Goal: Task Accomplishment & Management: Use online tool/utility

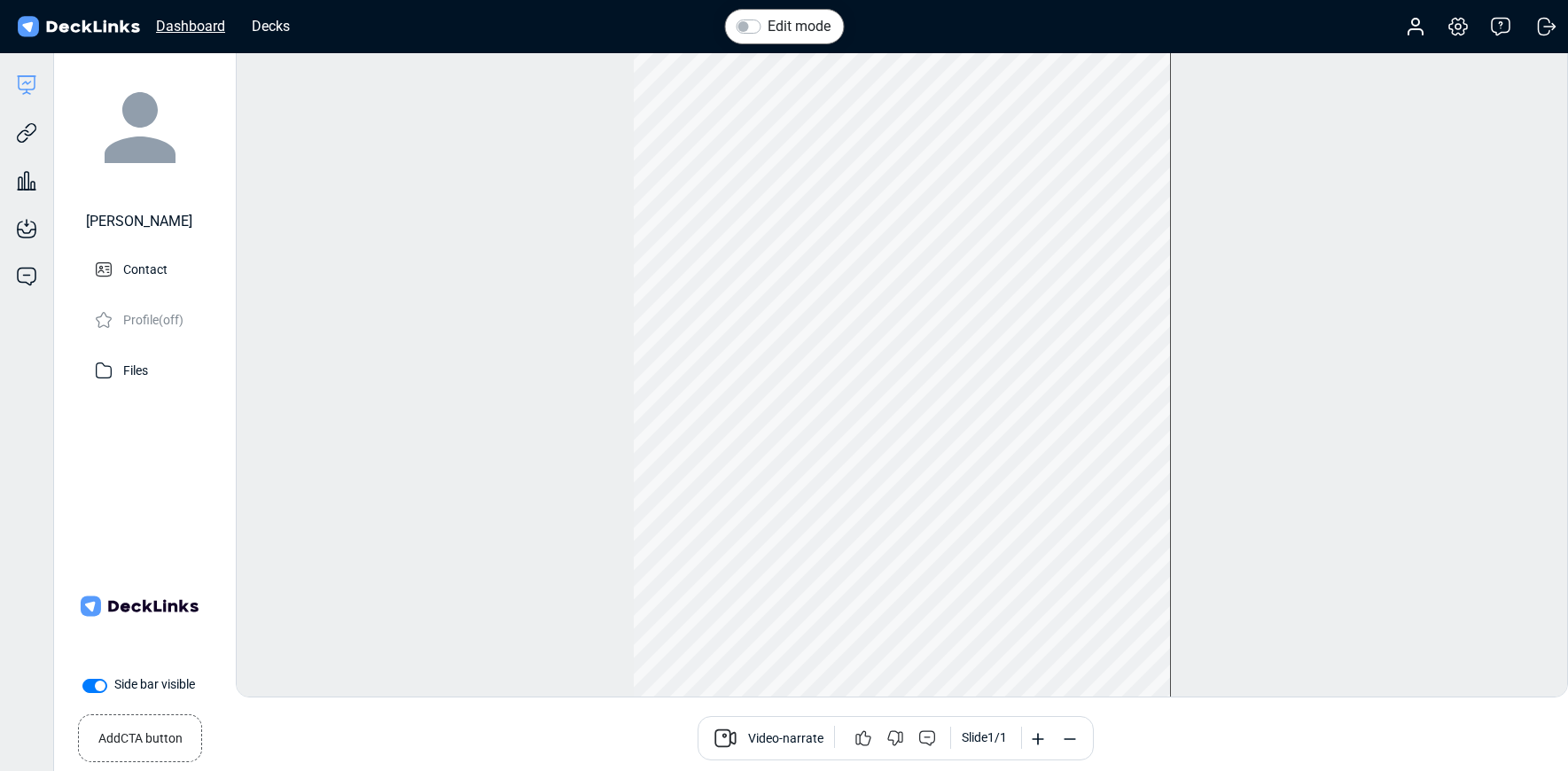
click at [189, 28] on div "Dashboard" at bounding box center [190, 26] width 87 height 22
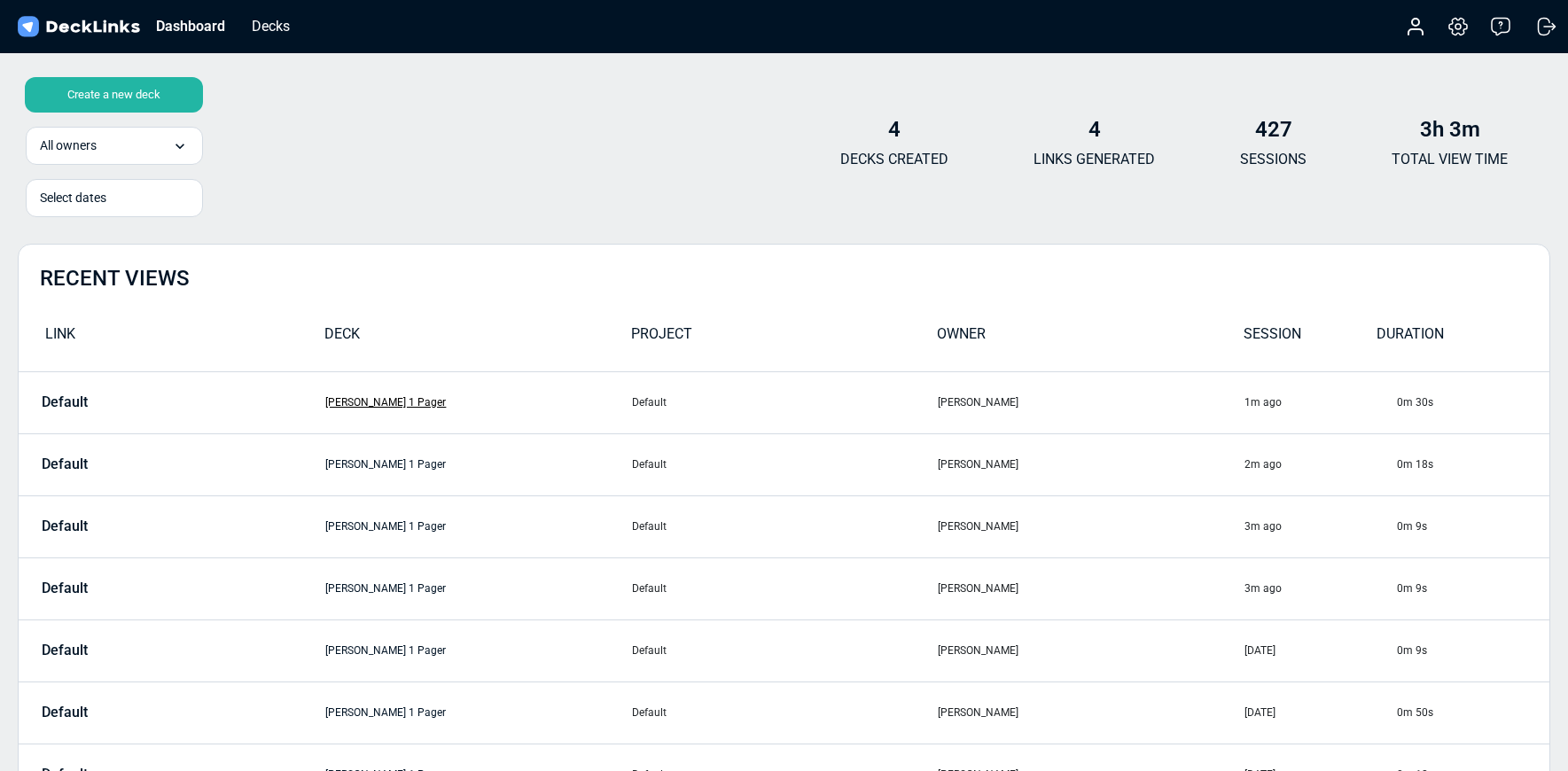
click at [393, 408] on link "[PERSON_NAME] 1 Pager" at bounding box center [385, 401] width 120 height 12
click at [117, 90] on div "Create a new deck" at bounding box center [114, 95] width 178 height 35
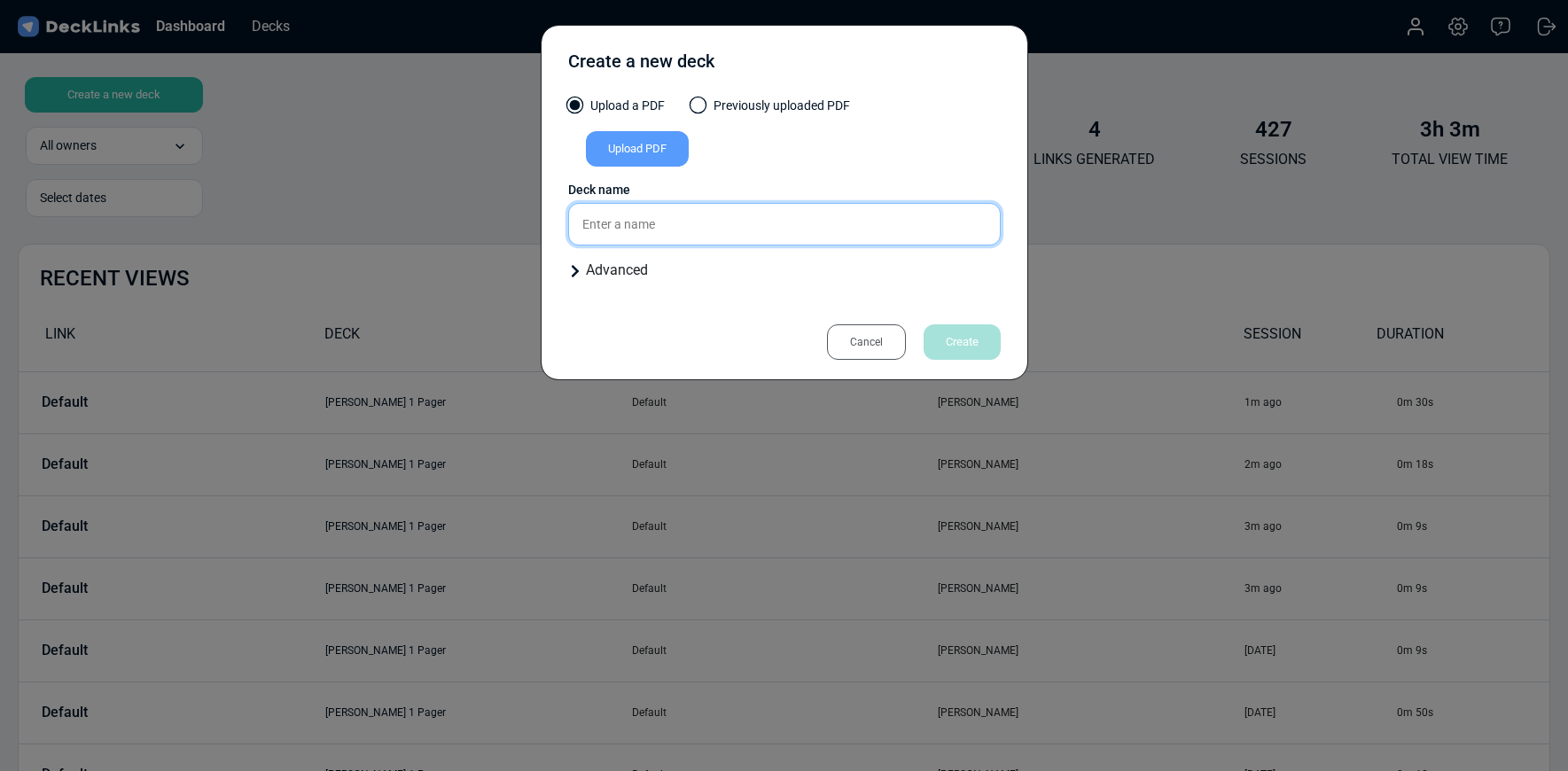
click at [639, 223] on input "text" at bounding box center [784, 224] width 432 height 43
click at [741, 281] on div "Upload a PDF Previously uploaded PDF Upload PDF Uploaded by All users All users…" at bounding box center [784, 196] width 432 height 198
click at [763, 214] on input "[PERSON_NAME] 1 Pager [DATE]" at bounding box center [784, 224] width 432 height 43
click at [767, 225] on input "[PERSON_NAME] 1 Pager [DATE]" at bounding box center [784, 224] width 432 height 43
type input "[PERSON_NAME] 1 Pager New"
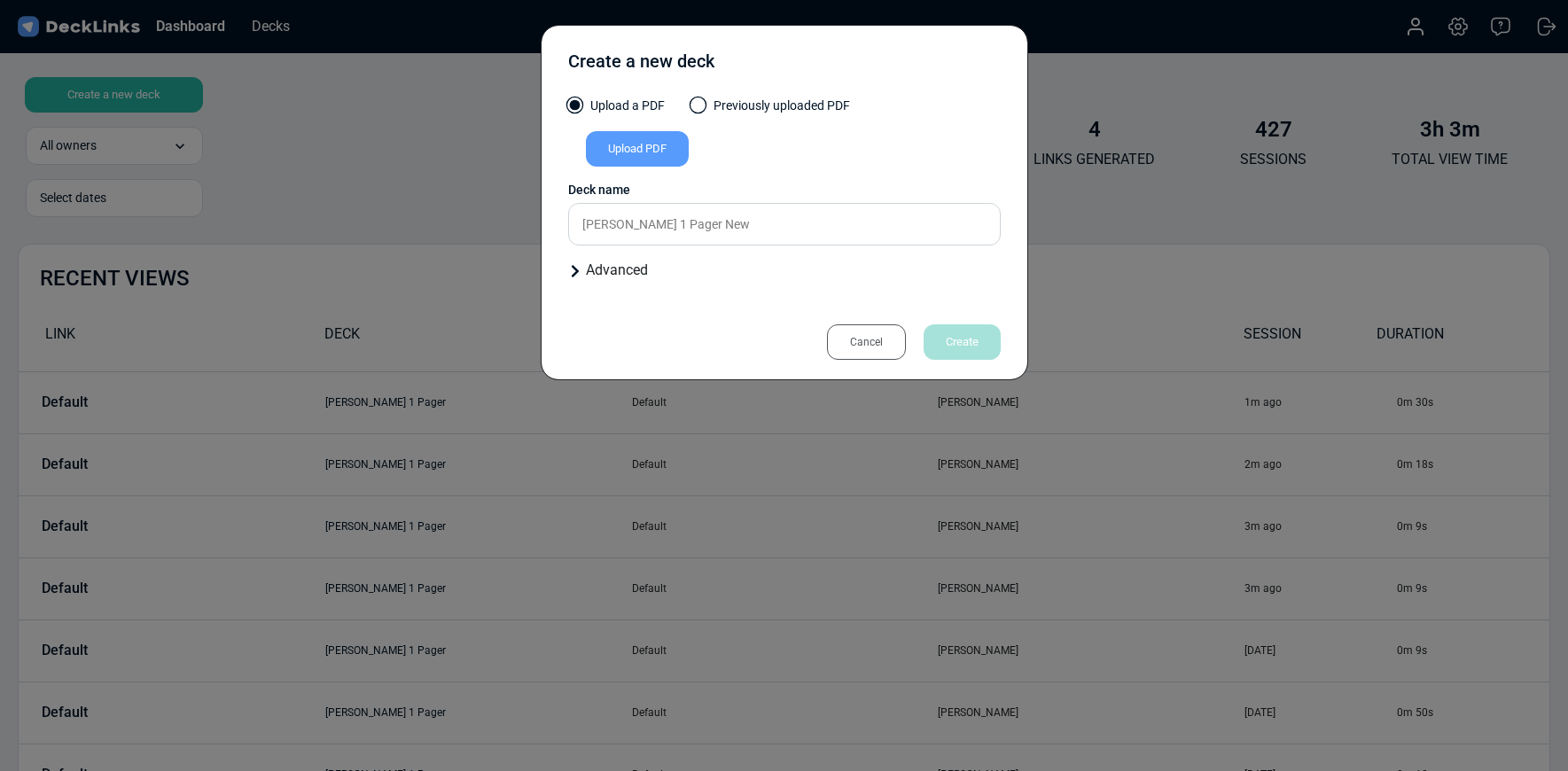
click at [903, 277] on div "Advanced" at bounding box center [784, 270] width 432 height 21
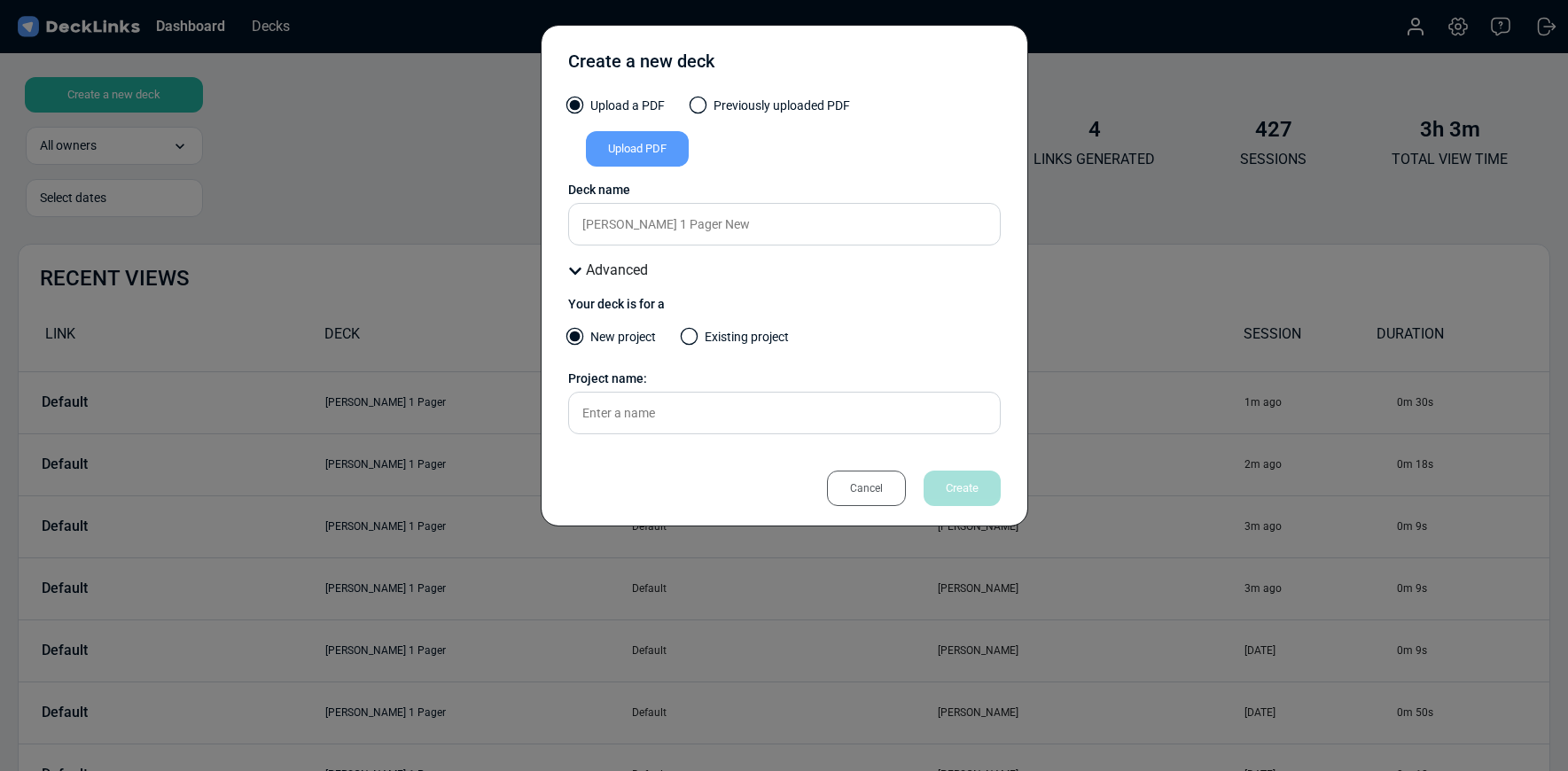
click at [629, 147] on div "Upload PDF" at bounding box center [637, 149] width 102 height 35
click at [0, 0] on input "Upload PDF" at bounding box center [0, 0] width 0 height 0
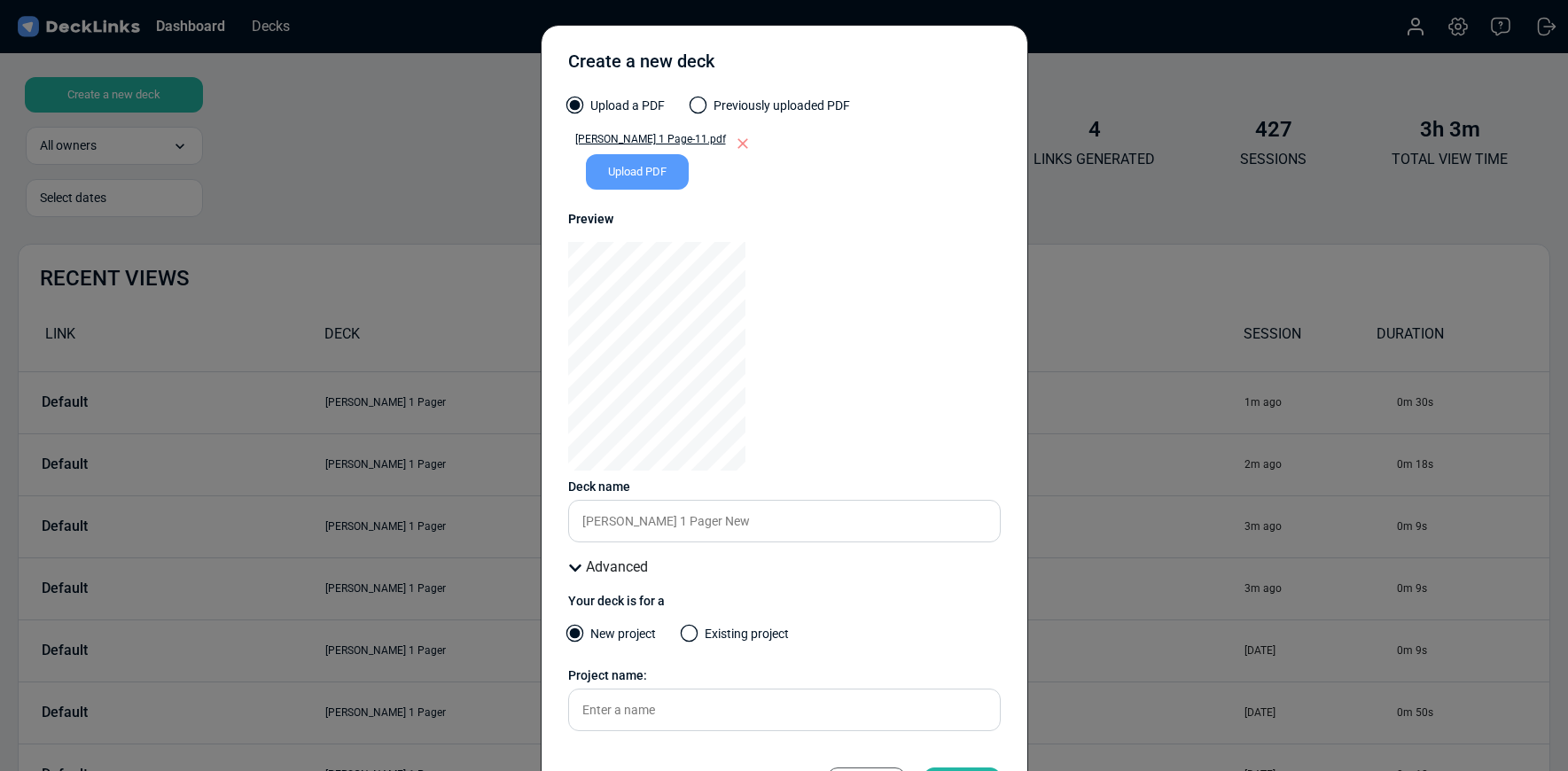
scroll to position [77, 0]
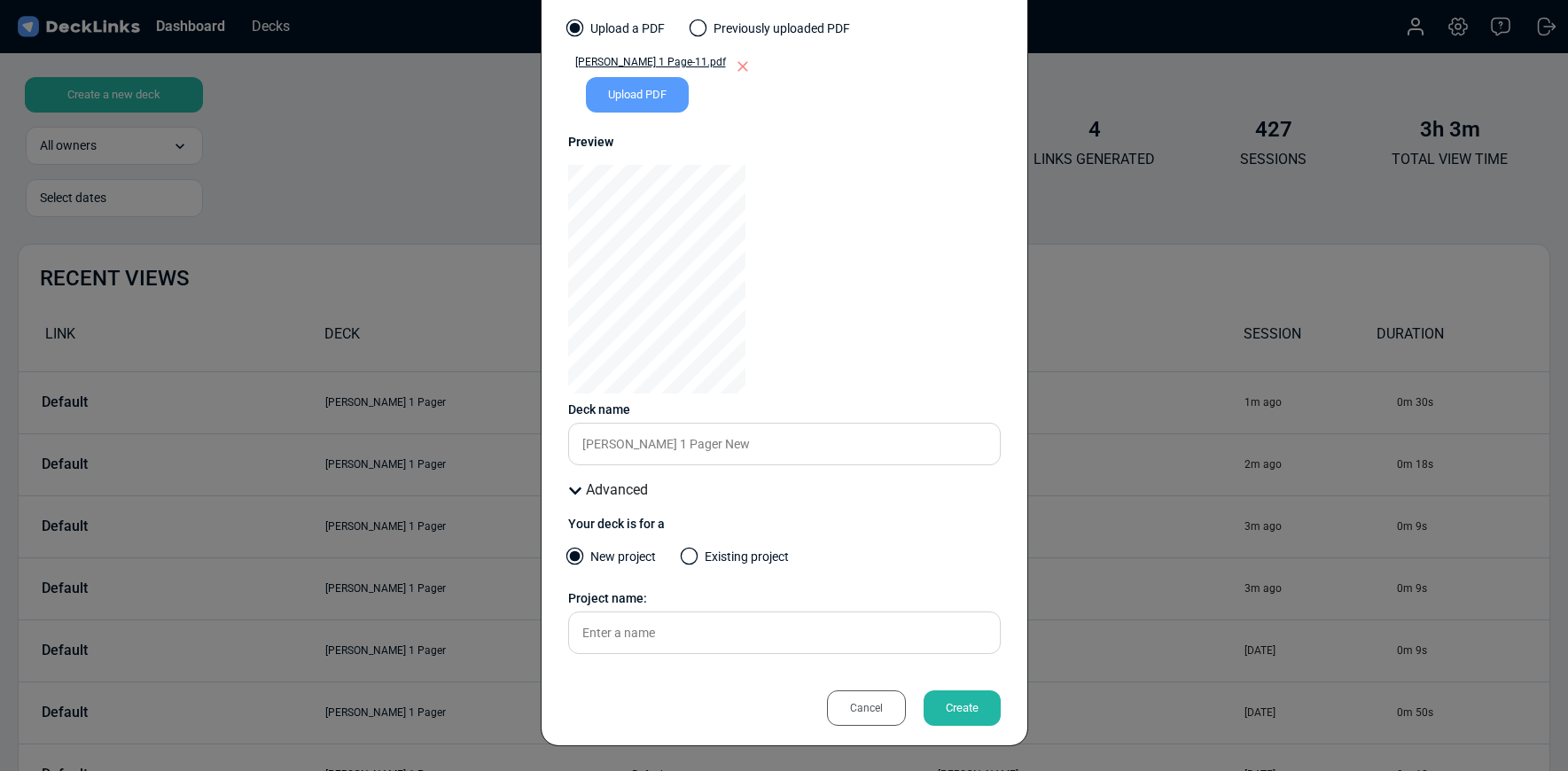
click at [959, 710] on div "Create" at bounding box center [962, 708] width 77 height 35
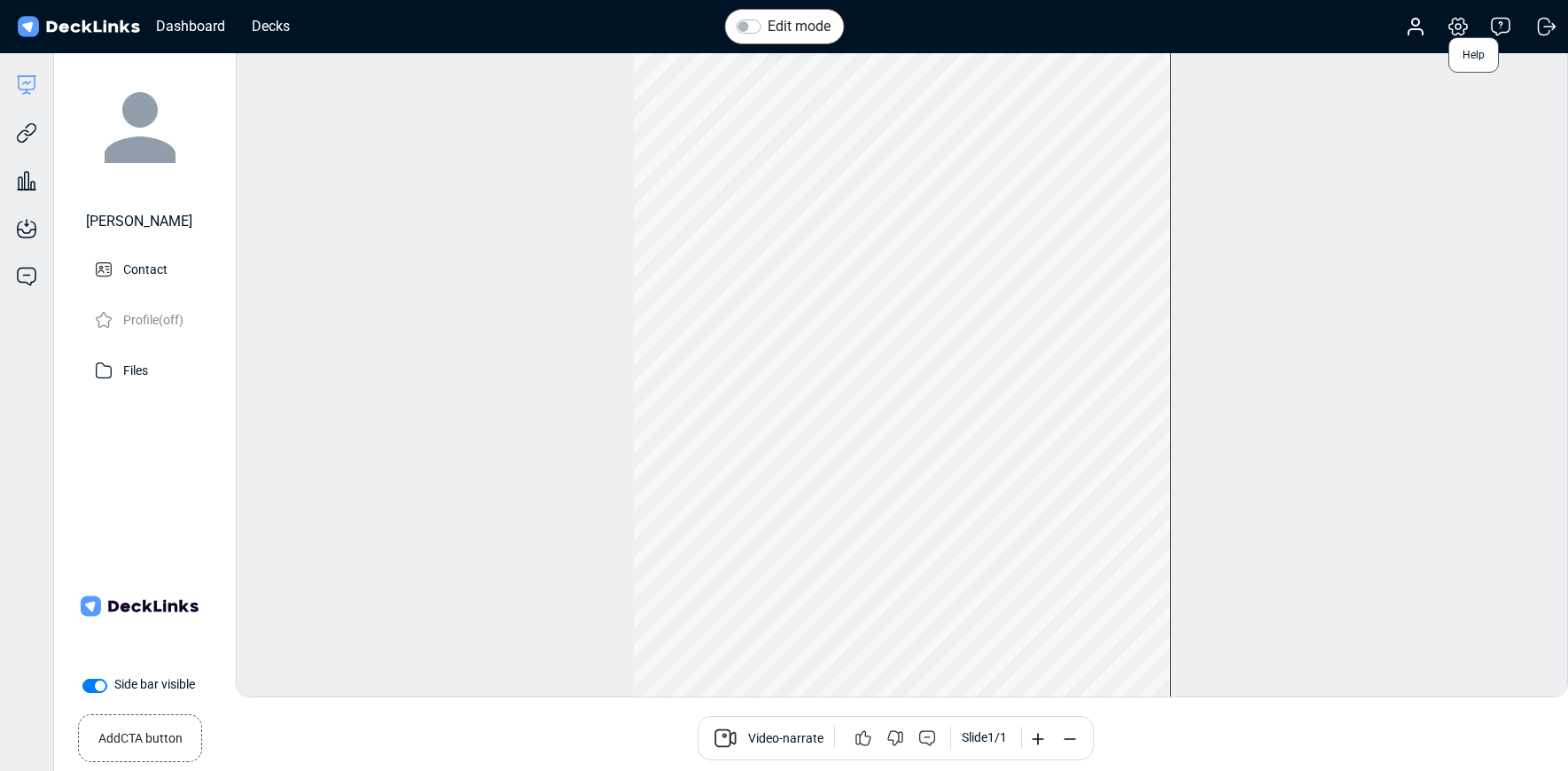
click at [1501, 28] on icon at bounding box center [1501, 26] width 21 height 21
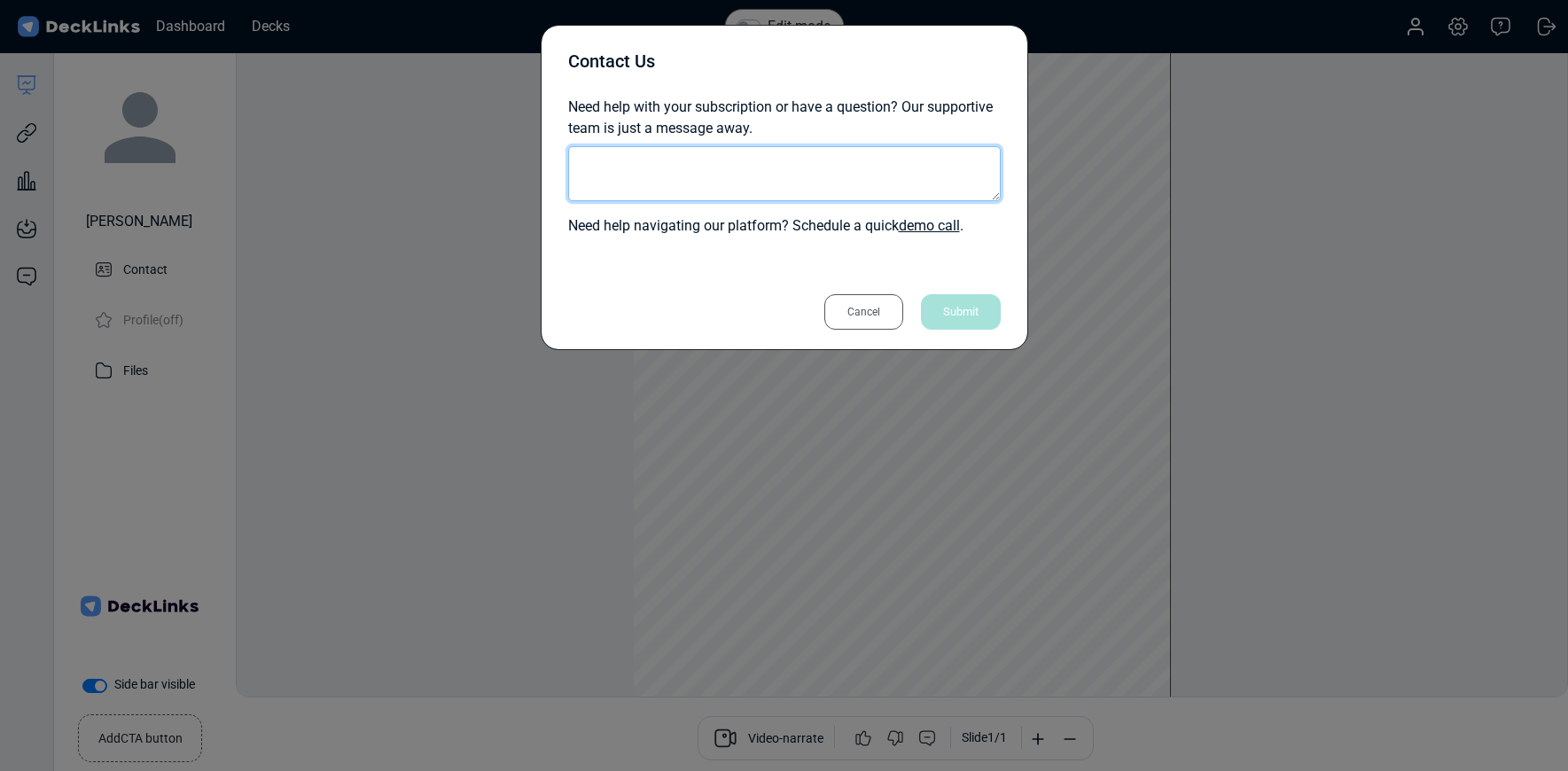
click at [905, 163] on textarea at bounding box center [784, 173] width 432 height 55
click at [712, 165] on textarea "I need the trackable link of this" at bounding box center [784, 173] width 432 height 55
drag, startPoint x: 708, startPoint y: 166, endPoint x: 648, endPoint y: 159, distance: 60.4
click at [648, 159] on textarea "I need the trackable link of this" at bounding box center [784, 173] width 432 height 55
click at [683, 165] on textarea "I need the sharbable link of this" at bounding box center [784, 173] width 432 height 55
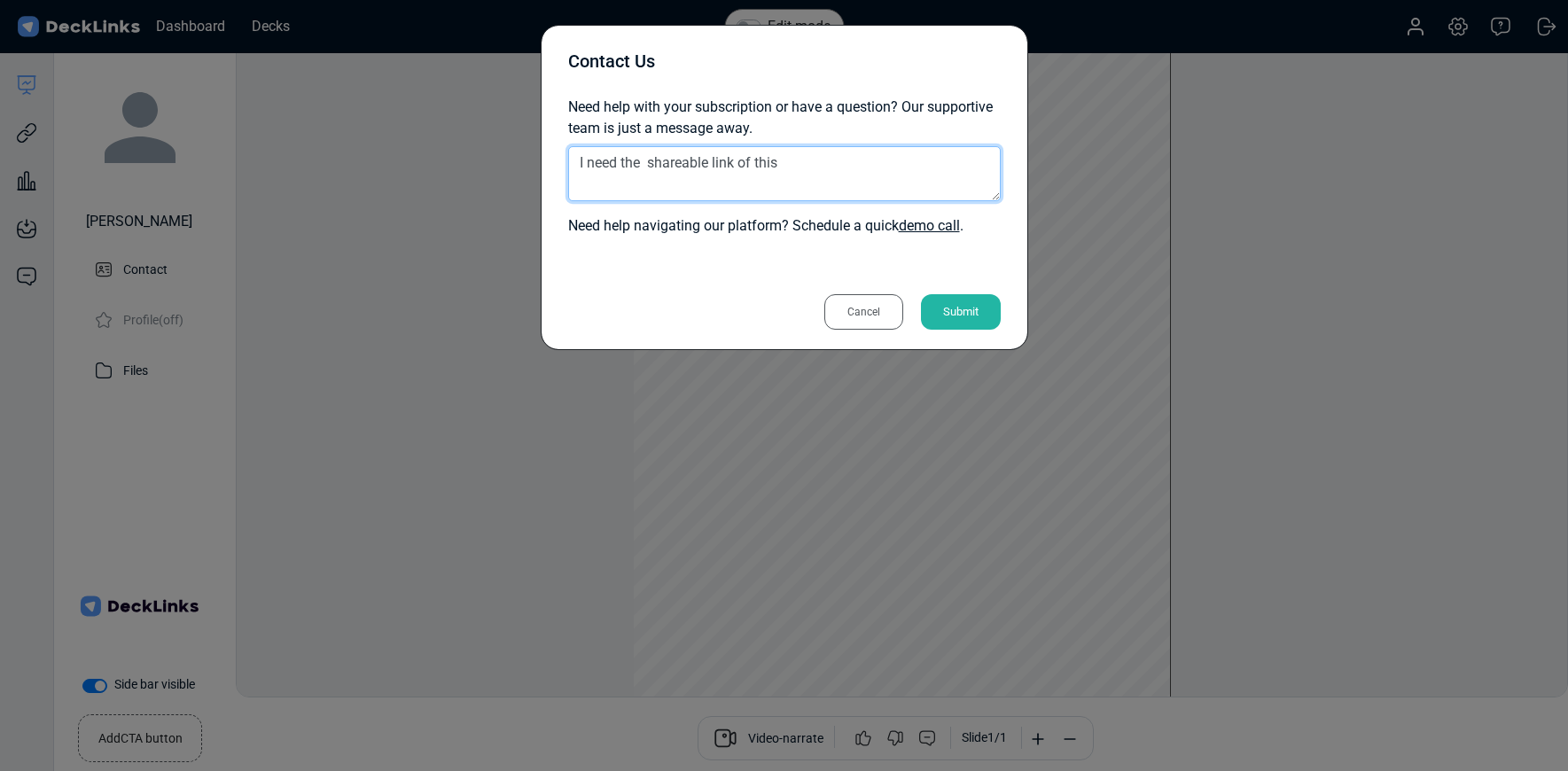
click at [806, 169] on textarea "I need the shareable link of this" at bounding box center [784, 173] width 432 height 55
type textarea "I need the shareable link of this deck"
click at [961, 303] on div "Submit" at bounding box center [961, 312] width 80 height 35
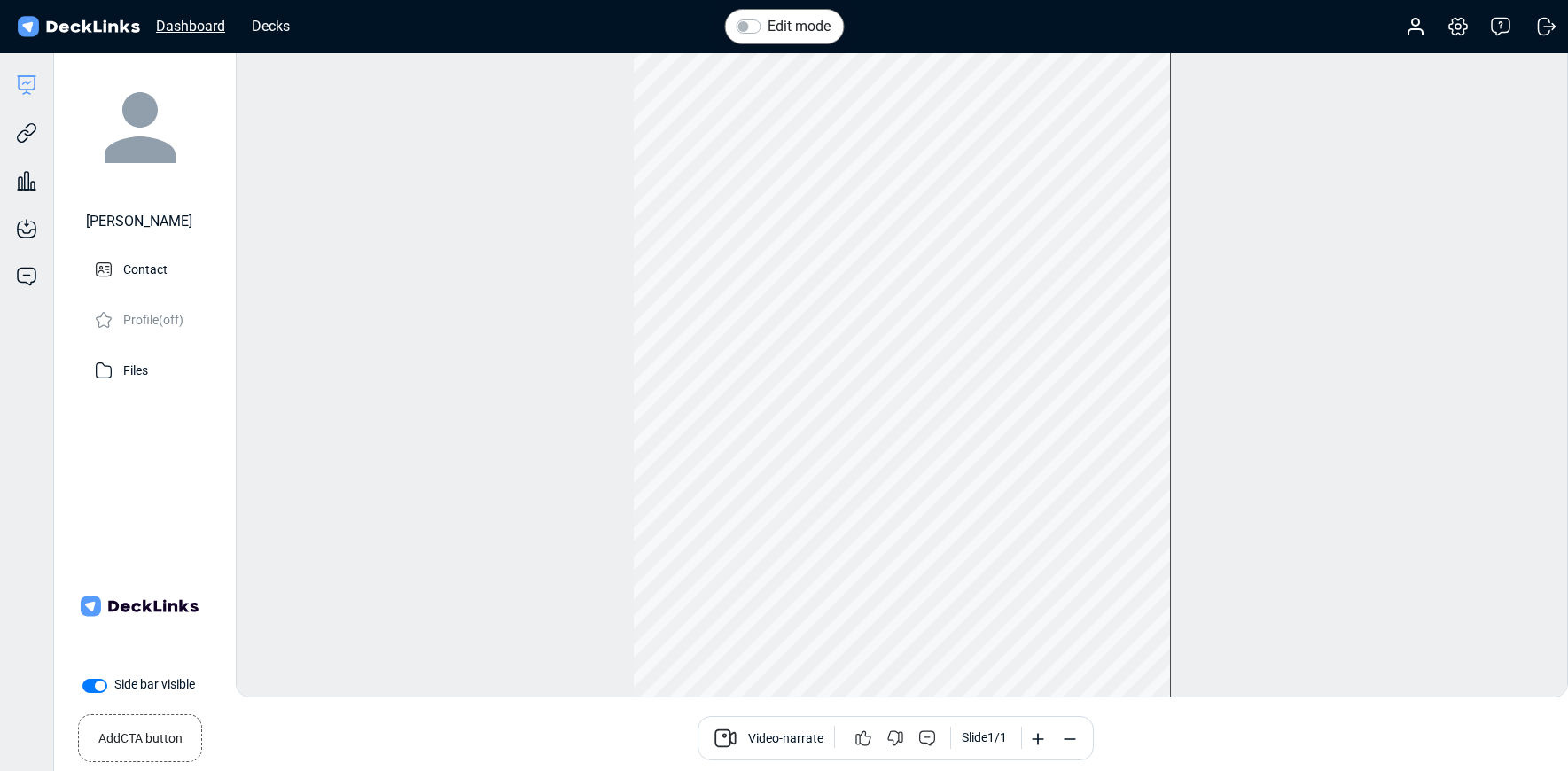
click at [194, 26] on div "Dashboard" at bounding box center [190, 26] width 87 height 22
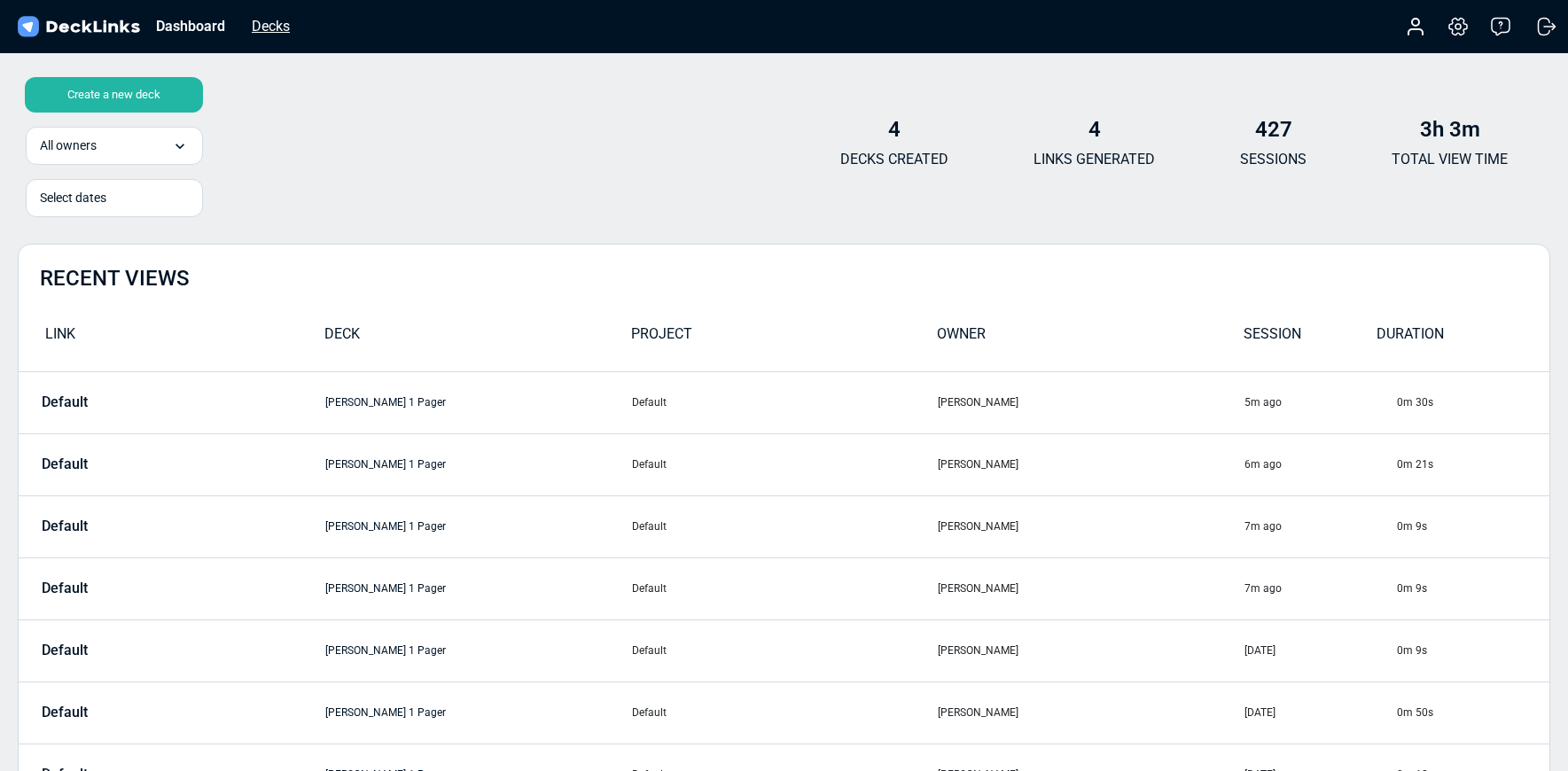
click at [263, 26] on div "Decks" at bounding box center [271, 26] width 56 height 22
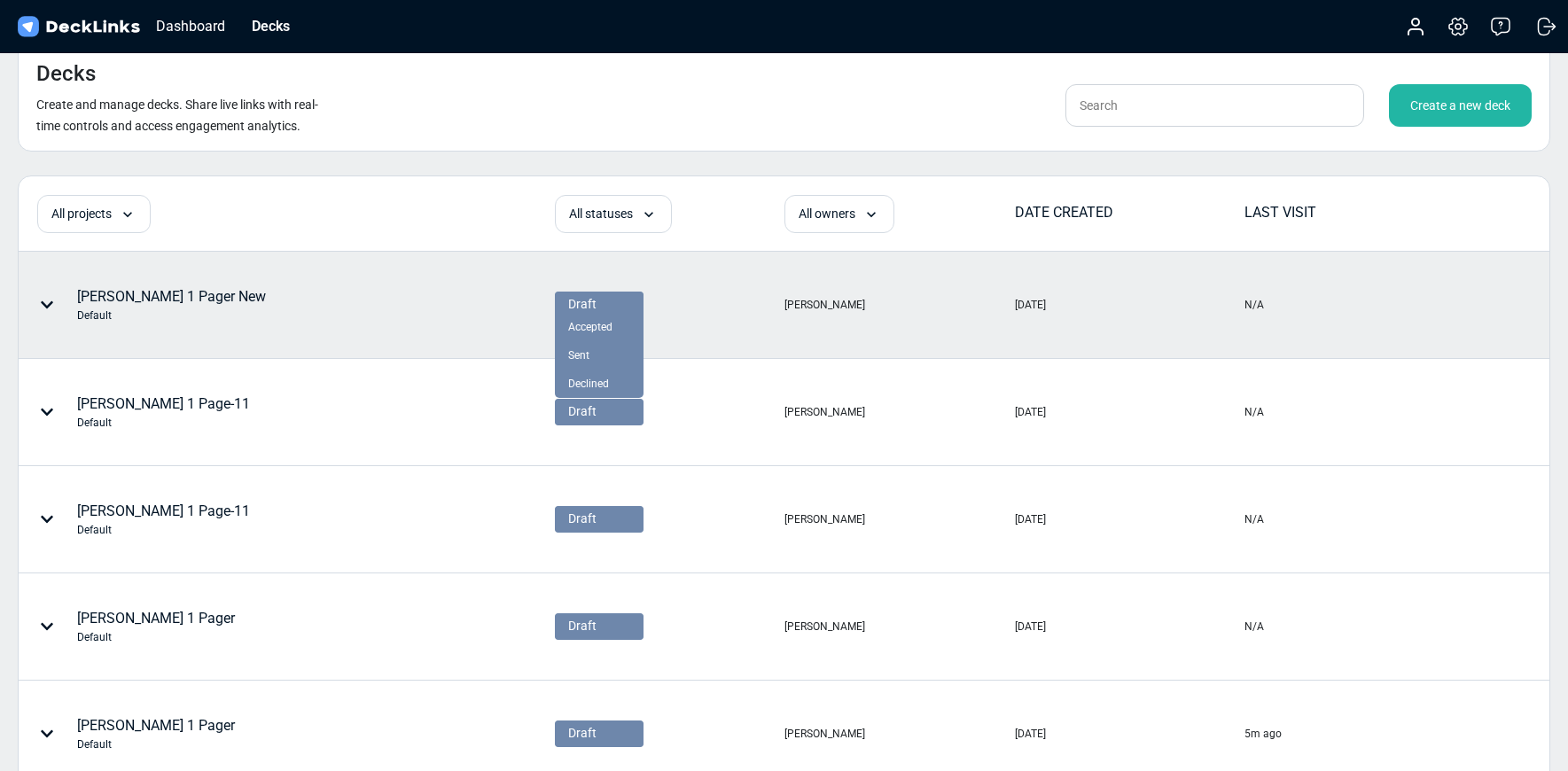
click at [607, 306] on div "Draft" at bounding box center [599, 304] width 62 height 19
click at [605, 326] on span "Accepted" at bounding box center [591, 327] width 45 height 16
click at [217, 302] on div "[PERSON_NAME] 1 Pager New Default" at bounding box center [171, 304] width 189 height 37
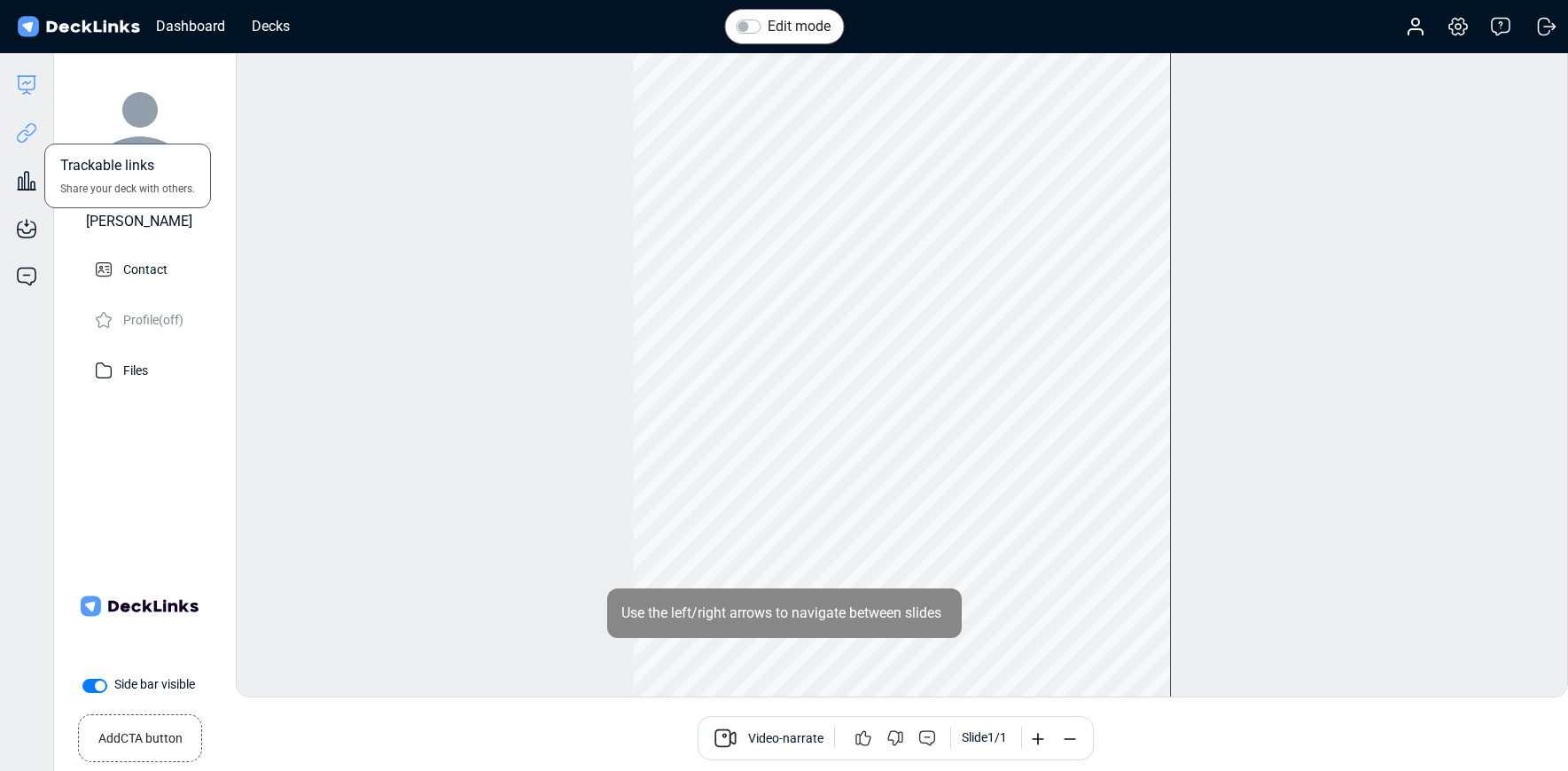
click at [35, 135] on icon at bounding box center [26, 132] width 21 height 21
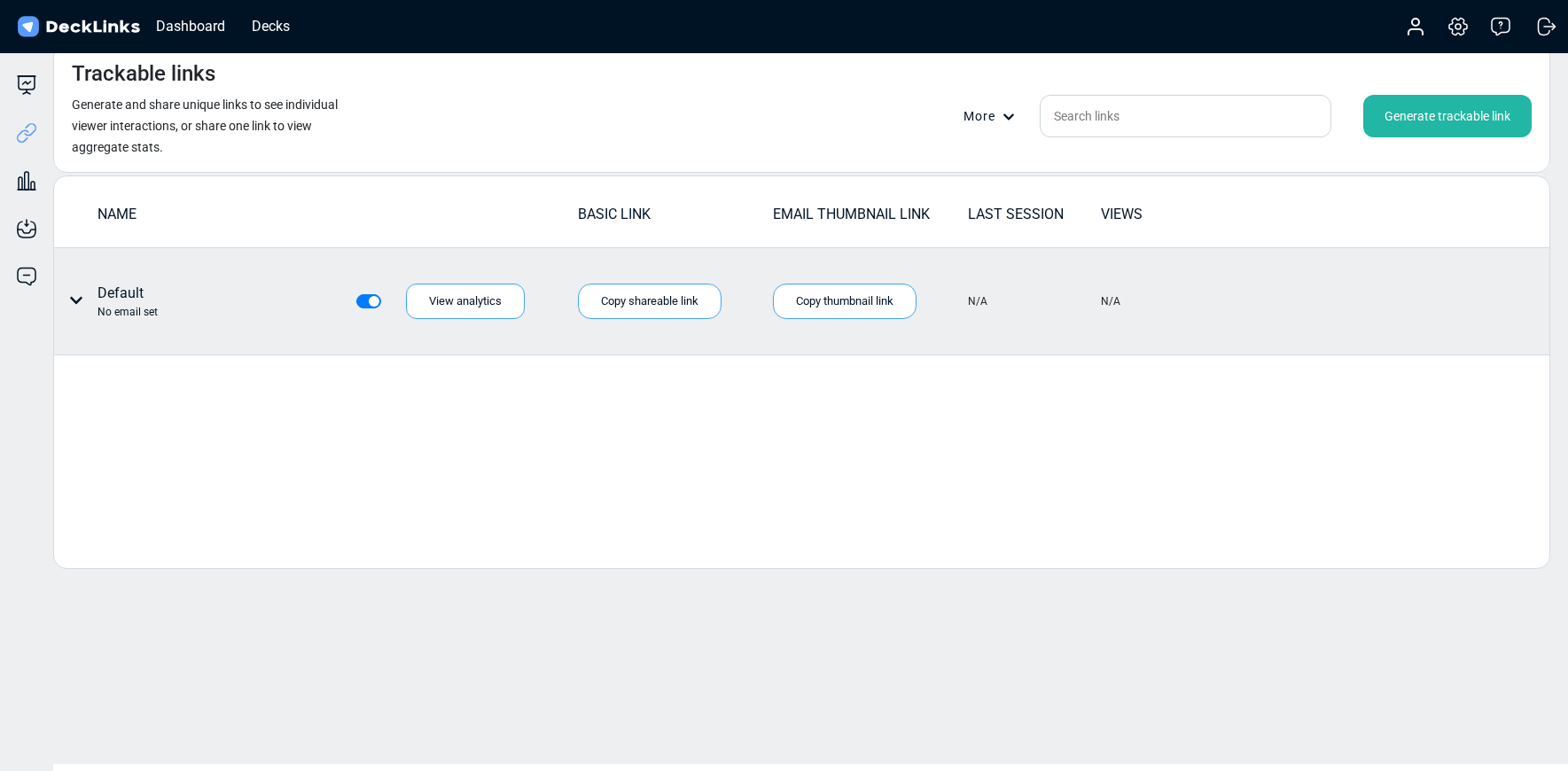
click at [76, 300] on icon at bounding box center [75, 300] width 14 height 14
click at [312, 331] on div at bounding box center [784, 386] width 1568 height 771
click at [24, 143] on div "Engagement analytics Gain insights into user engagement." at bounding box center [26, 167] width 53 height 47
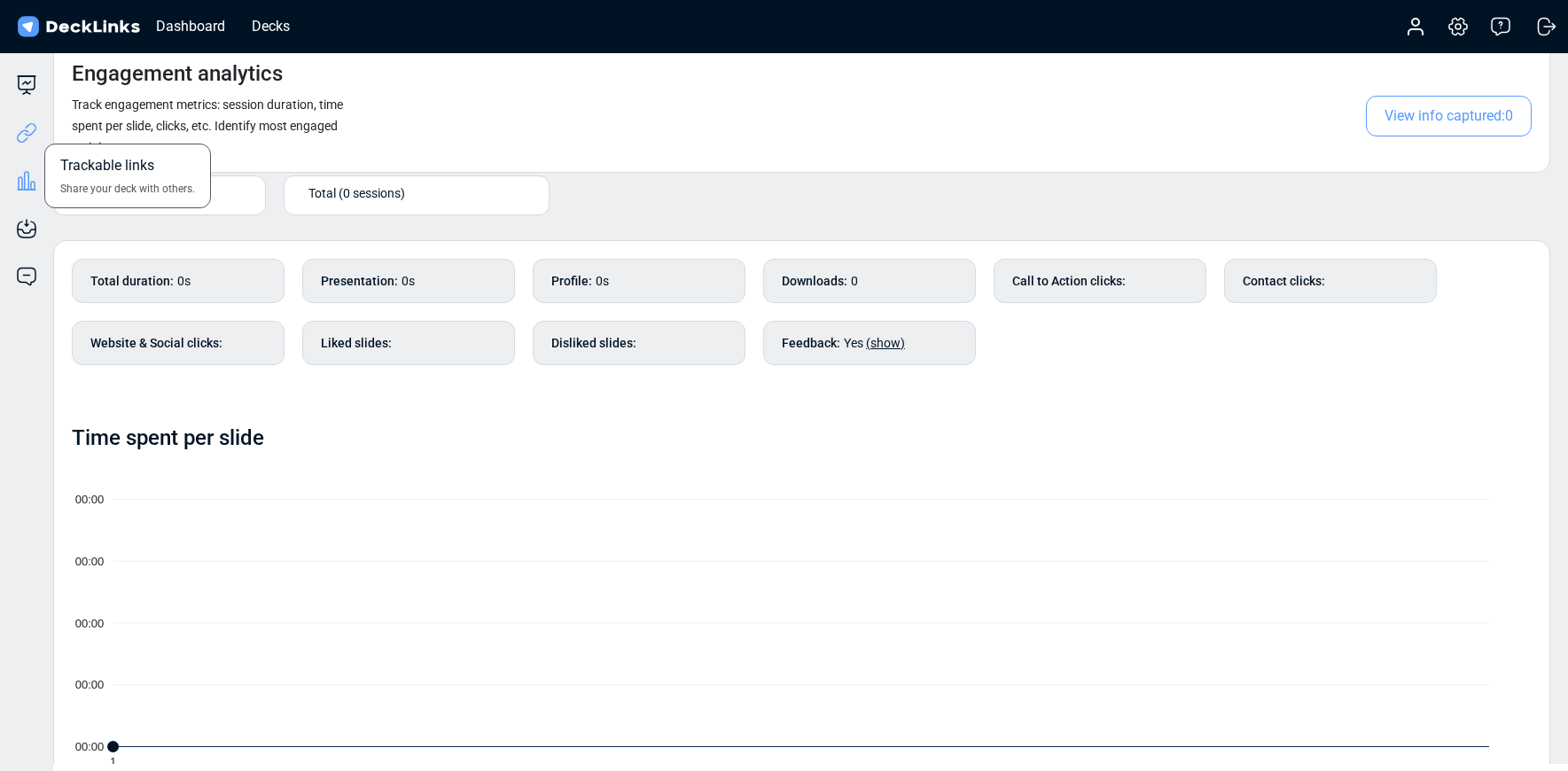
click at [36, 142] on icon at bounding box center [26, 132] width 21 height 21
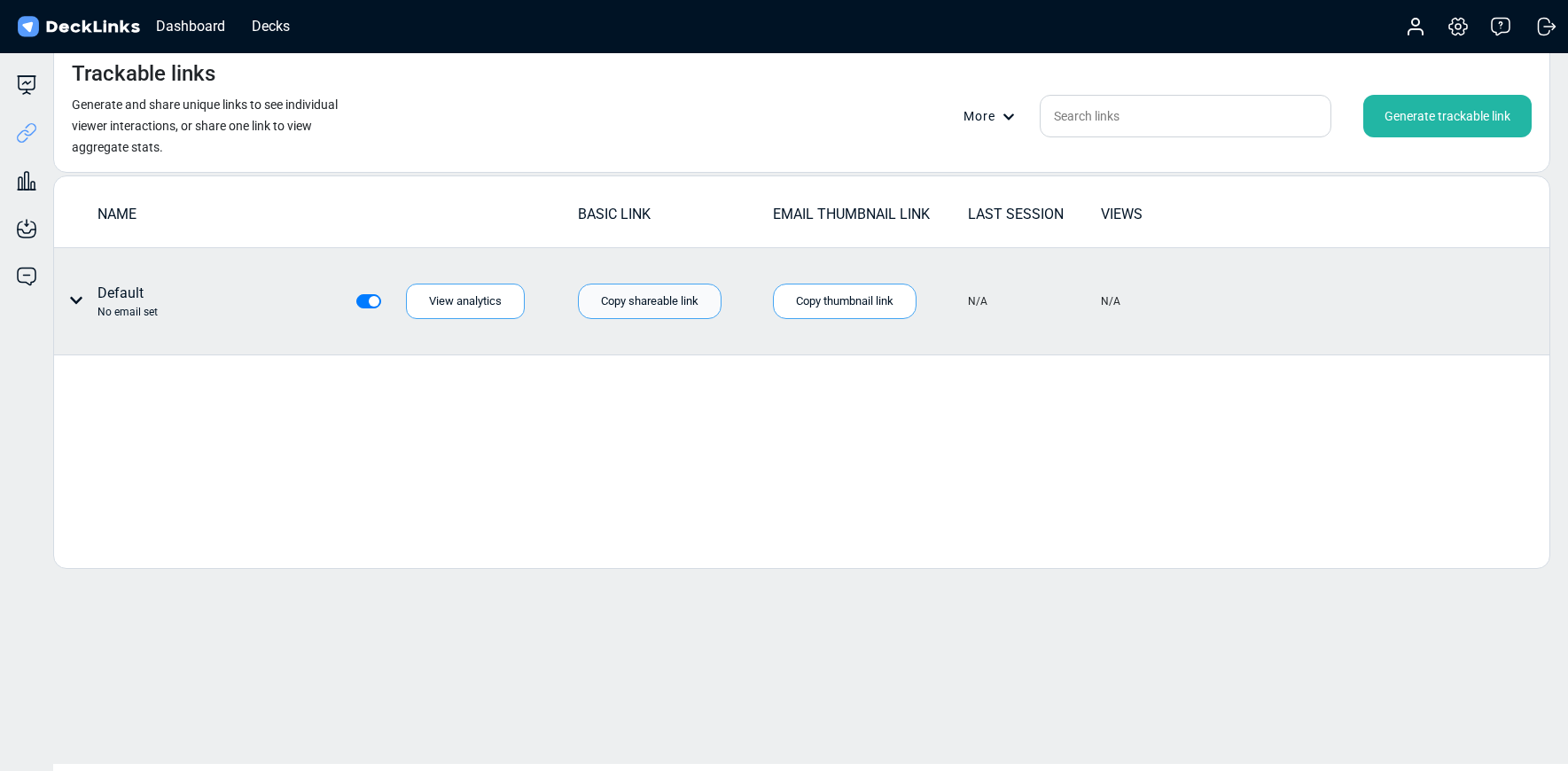
click at [679, 300] on div "Copy shareable link" at bounding box center [649, 302] width 143 height 35
